Goal: Check status: Check status

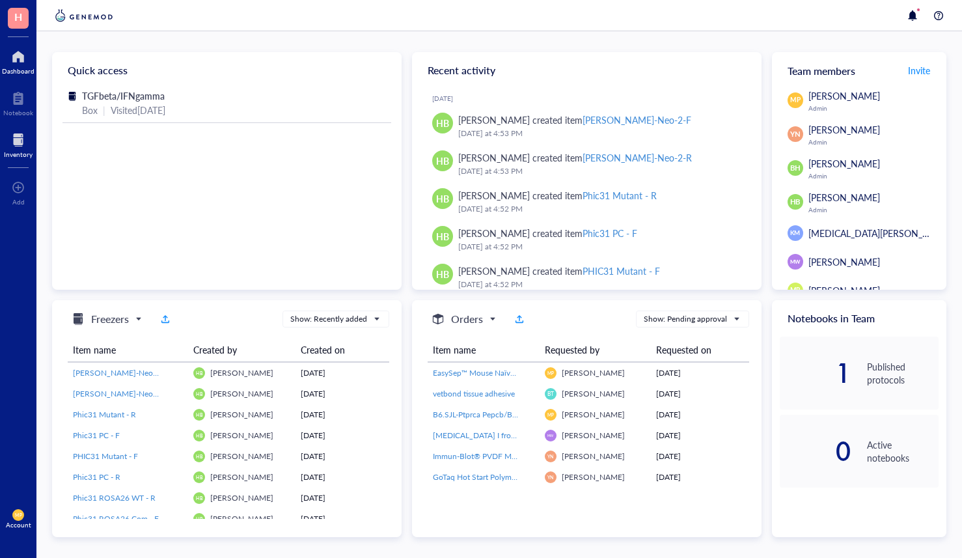
click at [25, 143] on div at bounding box center [18, 140] width 29 height 21
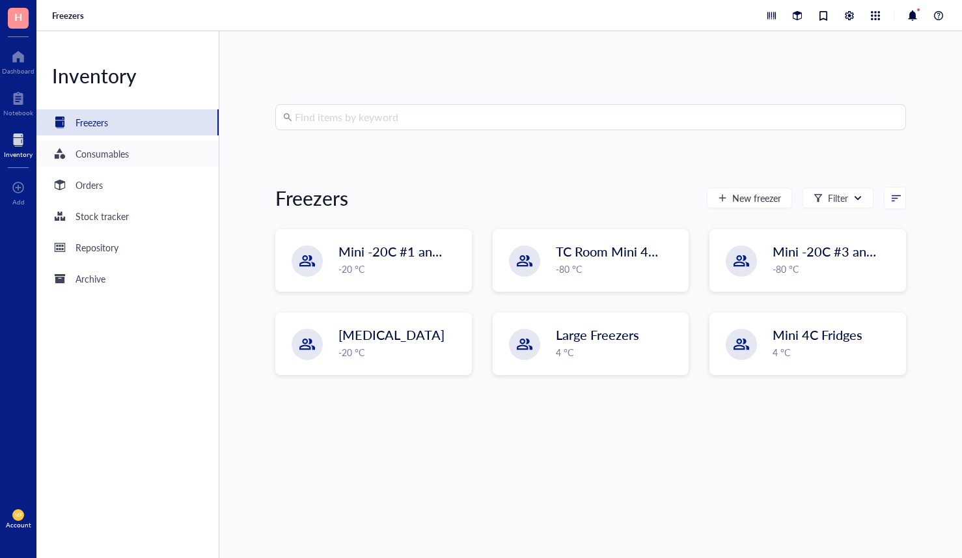
click at [98, 159] on div "Consumables" at bounding box center [102, 153] width 53 height 14
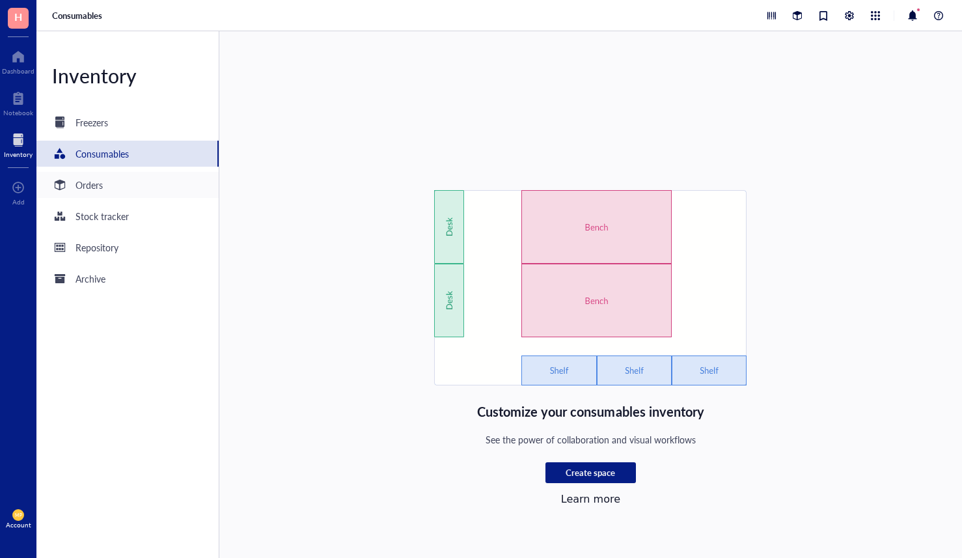
click at [98, 192] on div "Orders" at bounding box center [77, 185] width 51 height 16
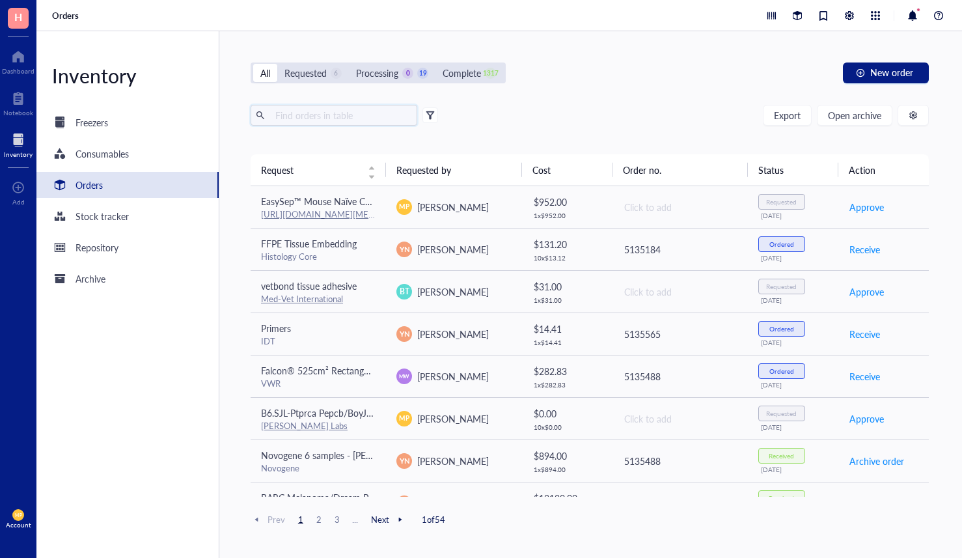
click at [348, 112] on input "text" at bounding box center [341, 115] width 142 height 20
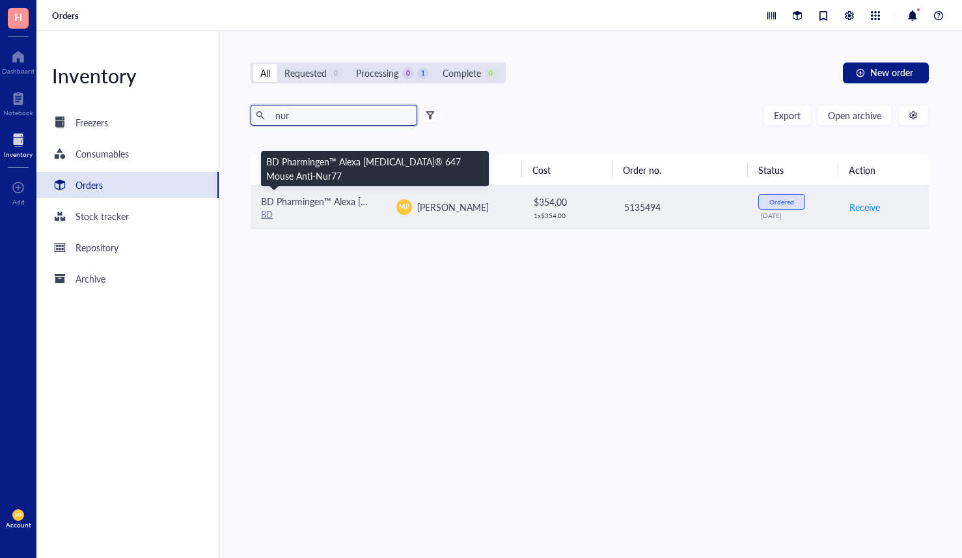
type input "nur"
click at [359, 202] on span "BD Pharmingen™ Alexa [MEDICAL_DATA]® 647 Mouse Anti-Nur77" at bounding box center [397, 201] width 273 height 13
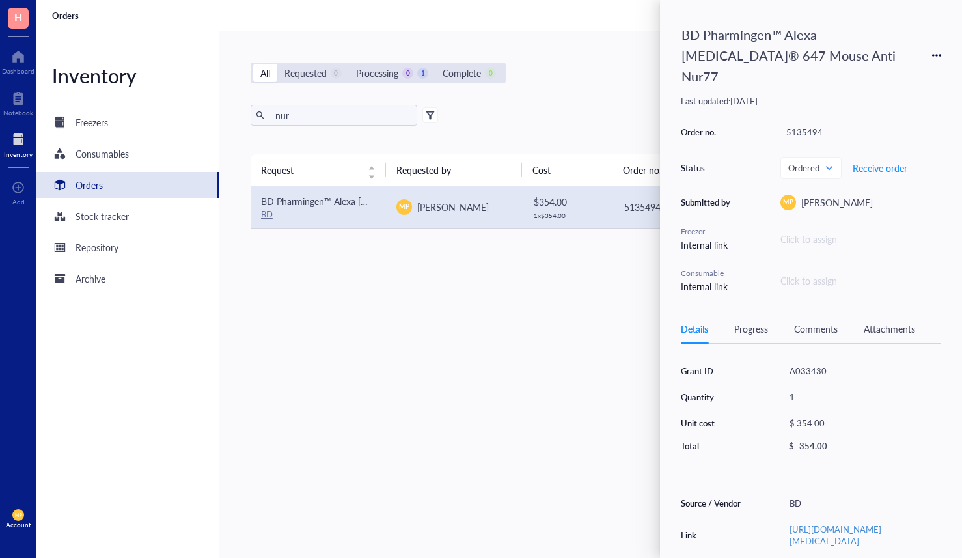
click at [412, 333] on div "Request Requested by Cost Order no. Status Action BD Pharmingen™ Alexa [MEDICAL…" at bounding box center [590, 325] width 678 height 342
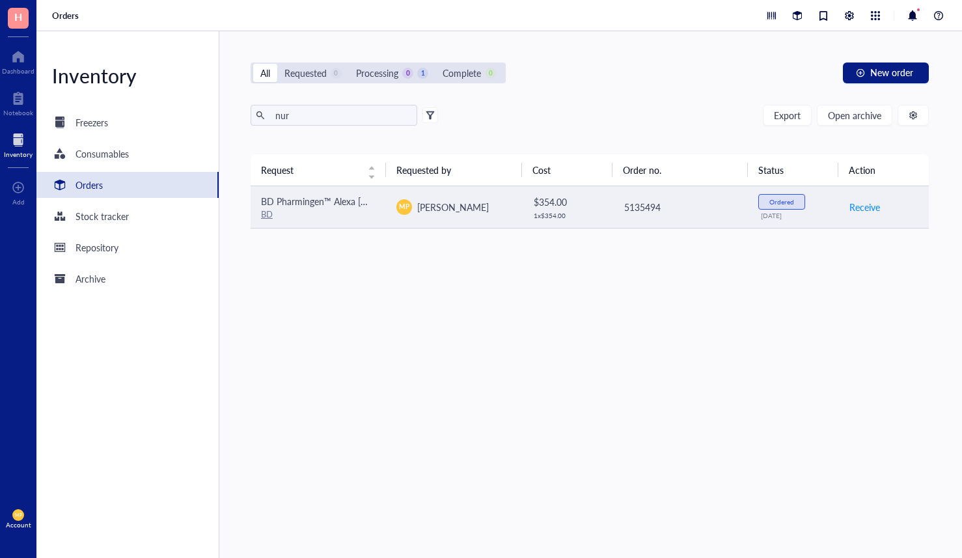
click at [361, 197] on span "BD Pharmingen™ Alexa [MEDICAL_DATA]® 647 Mouse Anti-Nur77" at bounding box center [397, 201] width 273 height 13
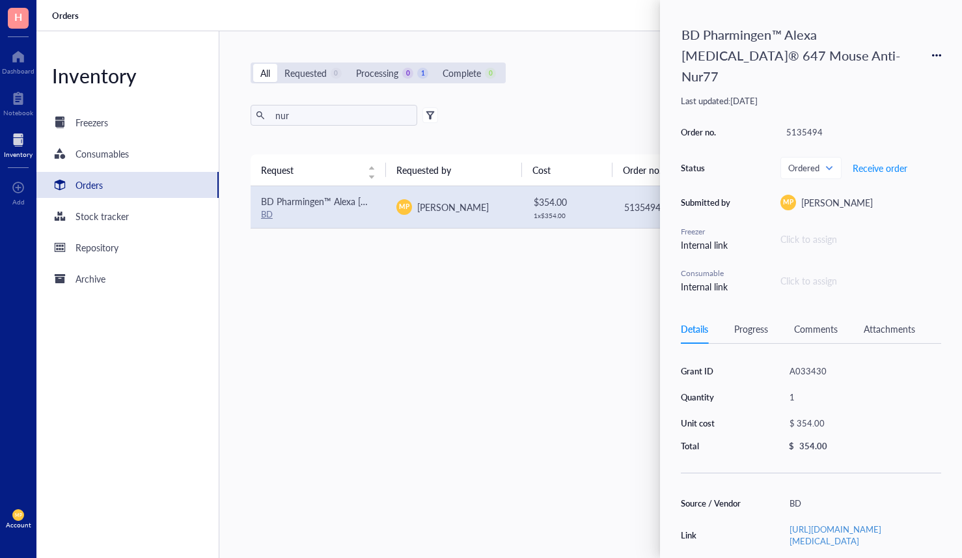
click at [395, 365] on div "Request Requested by Cost Order no. Status Action BD Pharmingen™ Alexa [MEDICAL…" at bounding box center [590, 325] width 678 height 342
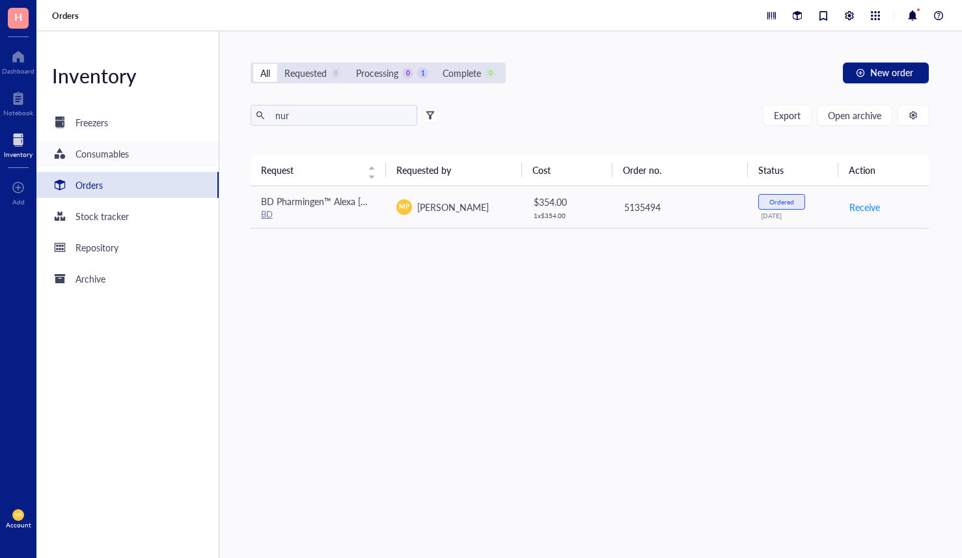
click at [94, 154] on div "Consumables" at bounding box center [102, 153] width 53 height 14
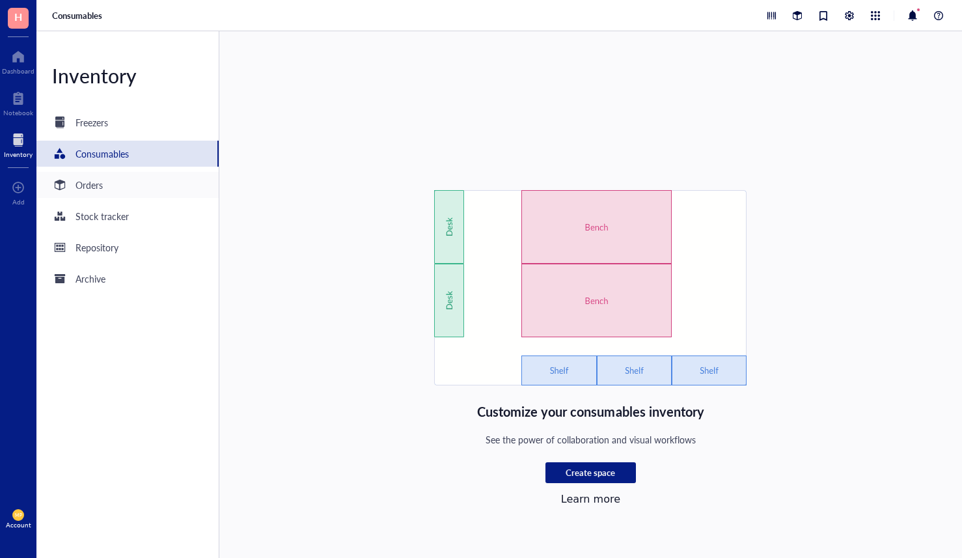
click at [94, 183] on div "Orders" at bounding box center [89, 185] width 27 height 14
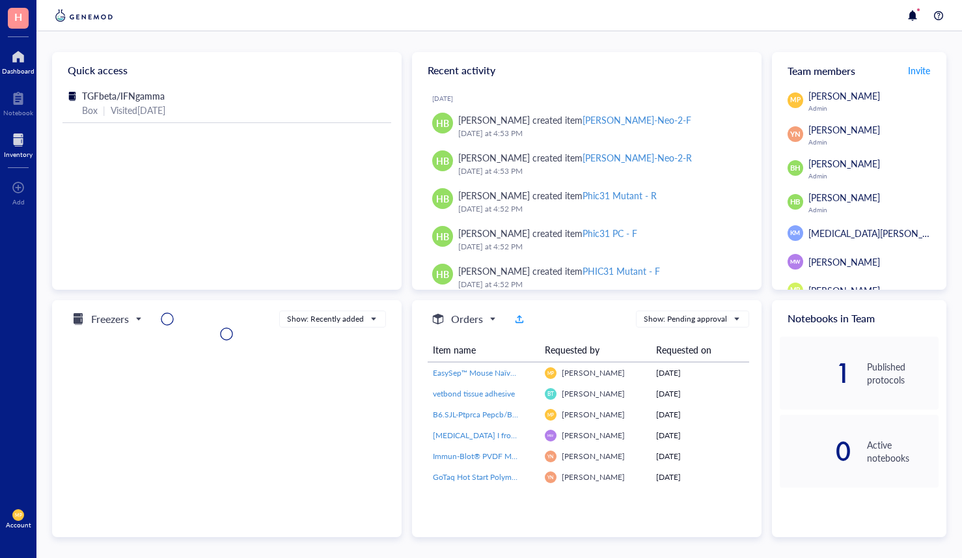
click at [31, 147] on div at bounding box center [18, 140] width 29 height 21
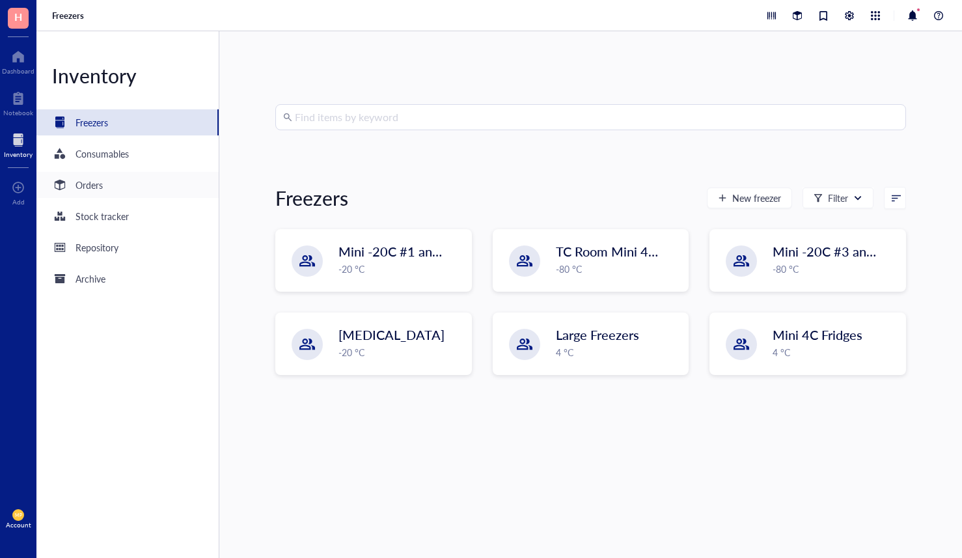
click at [135, 184] on div "Orders" at bounding box center [127, 185] width 182 height 26
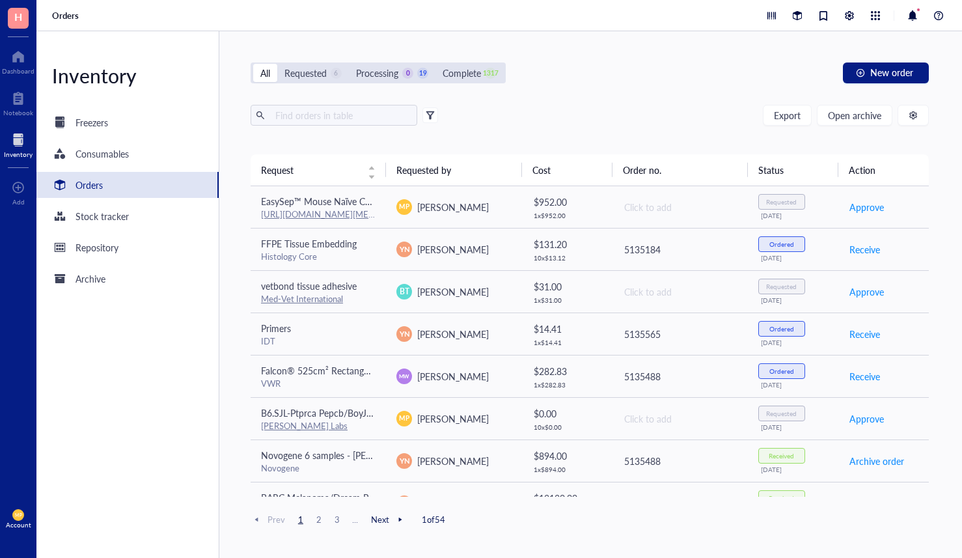
click at [307, 102] on div "All Requested 6 Processing 0 19 Complete 1317 New order Export Open archive Req…" at bounding box center [589, 294] width 741 height 527
click at [303, 107] on input "text" at bounding box center [341, 115] width 142 height 20
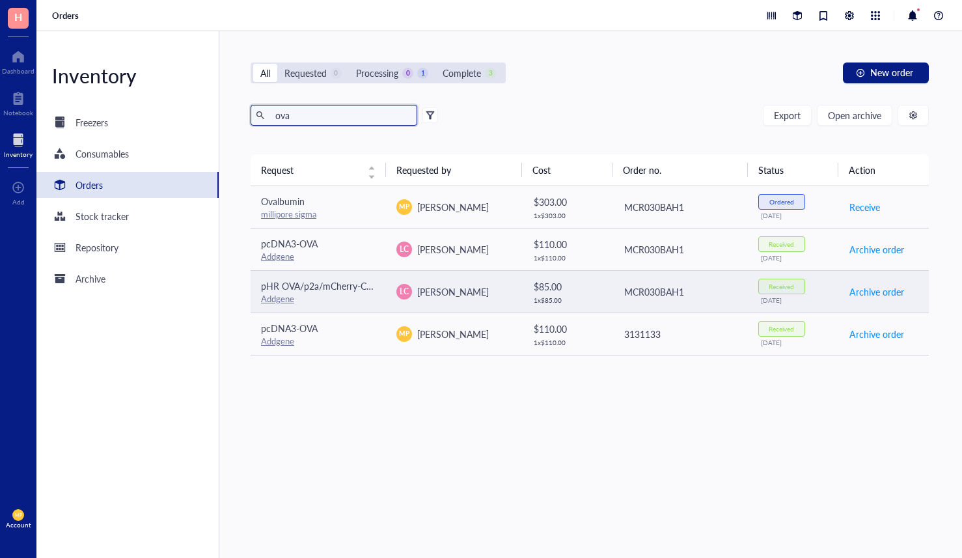
type input "ova"
click at [320, 294] on div "Addgene" at bounding box center [318, 299] width 115 height 12
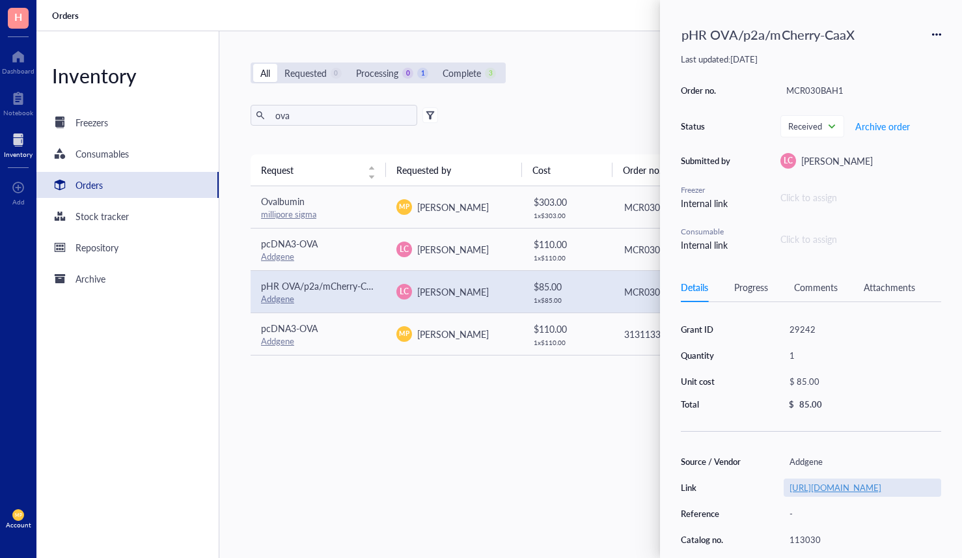
click at [881, 491] on link "[URL][DOMAIN_NAME]" at bounding box center [836, 487] width 92 height 12
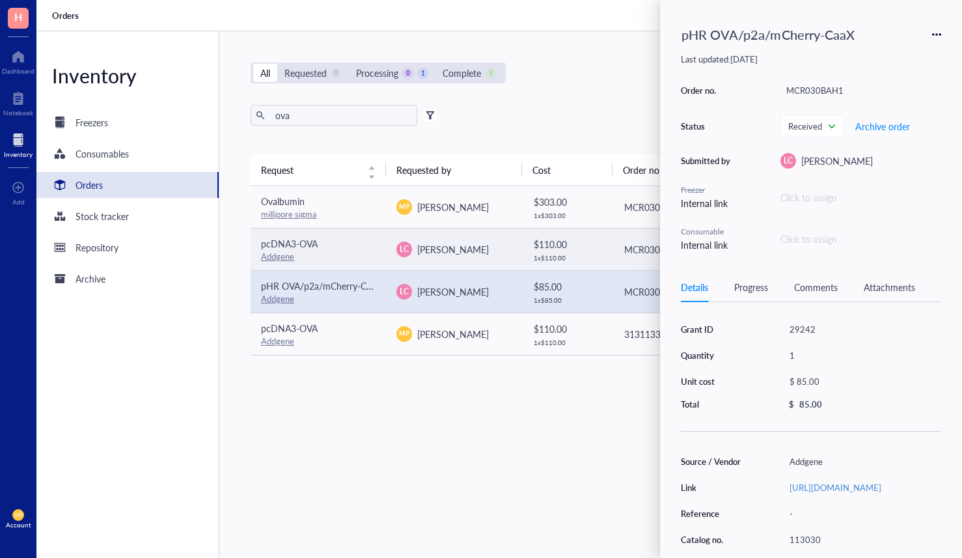
click at [351, 257] on div "Addgene" at bounding box center [318, 257] width 115 height 12
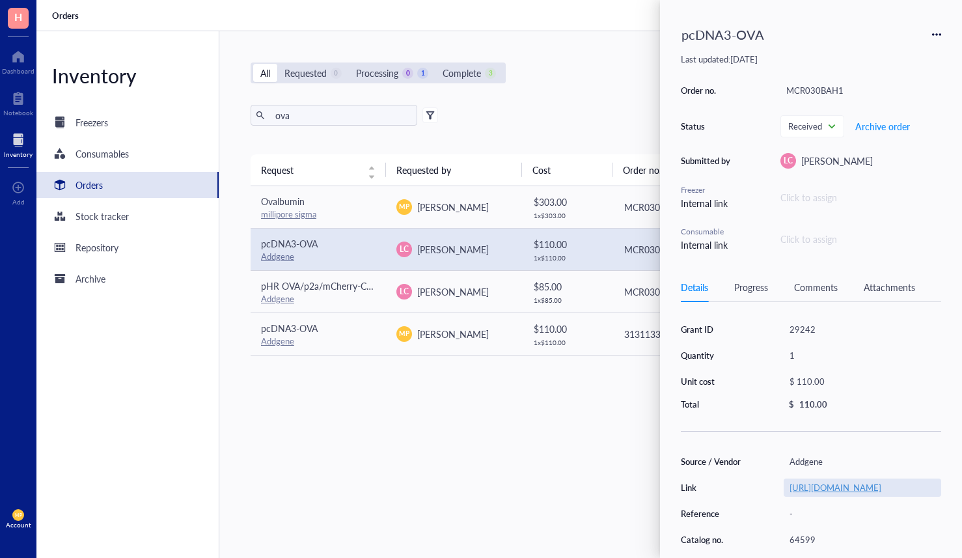
click at [854, 492] on link "[URL][DOMAIN_NAME]" at bounding box center [836, 487] width 92 height 12
